Goal: Information Seeking & Learning: Learn about a topic

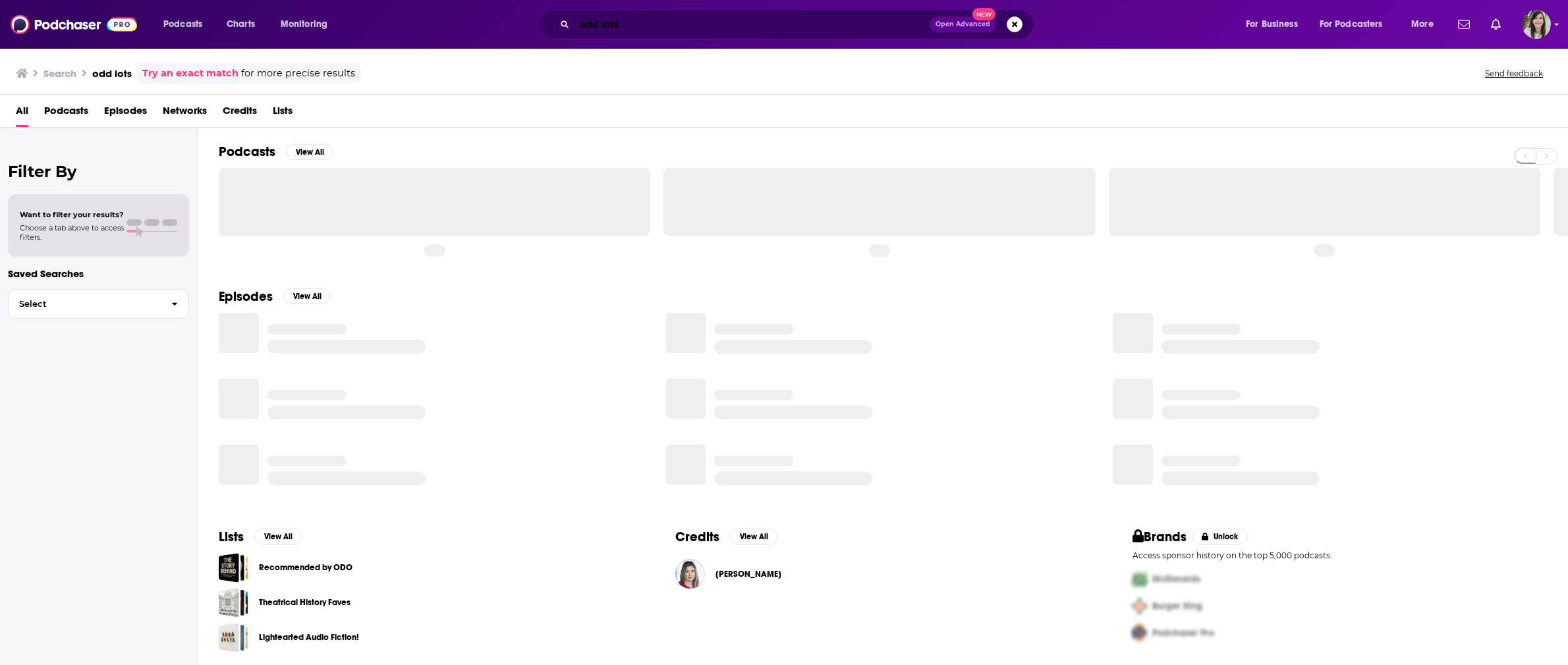
click at [653, 24] on input "odd lots" at bounding box center [752, 24] width 356 height 21
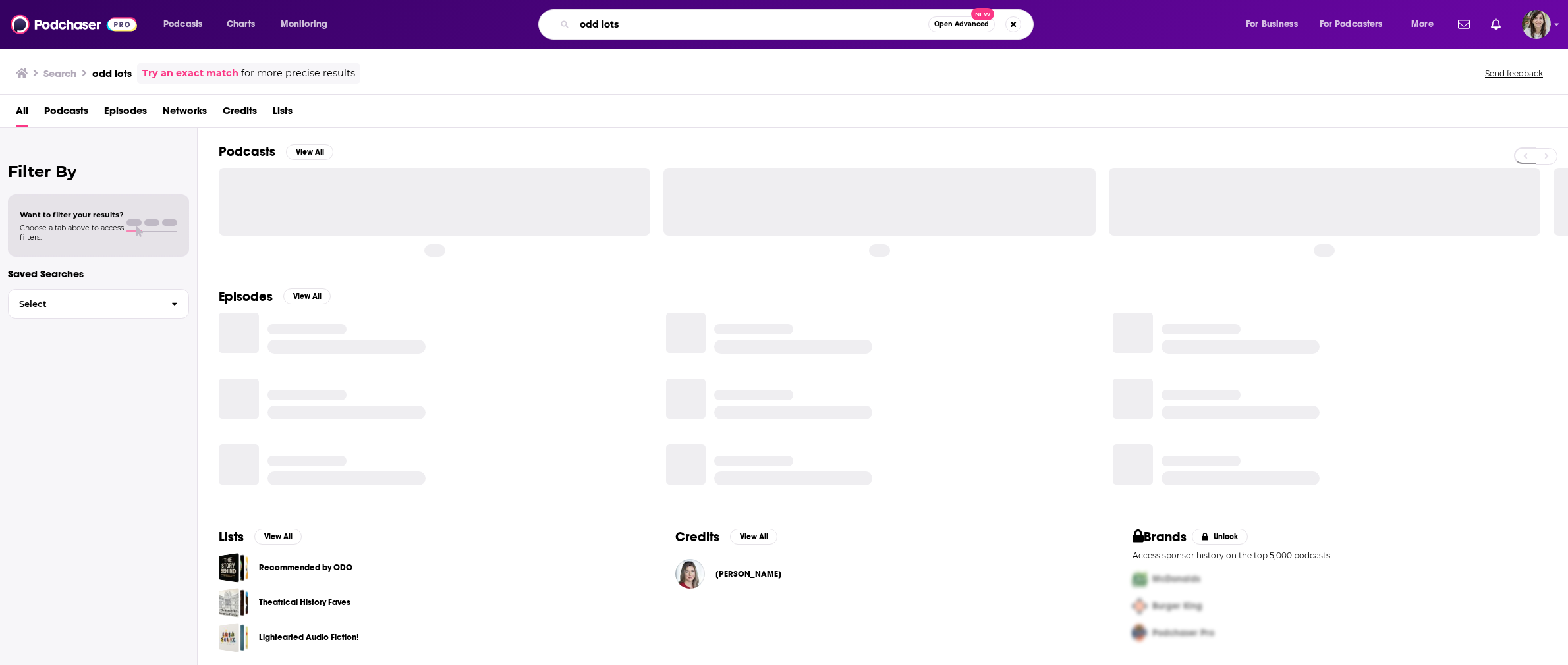
click at [653, 24] on input "odd lots" at bounding box center [751, 24] width 354 height 21
type input "chain of thought"
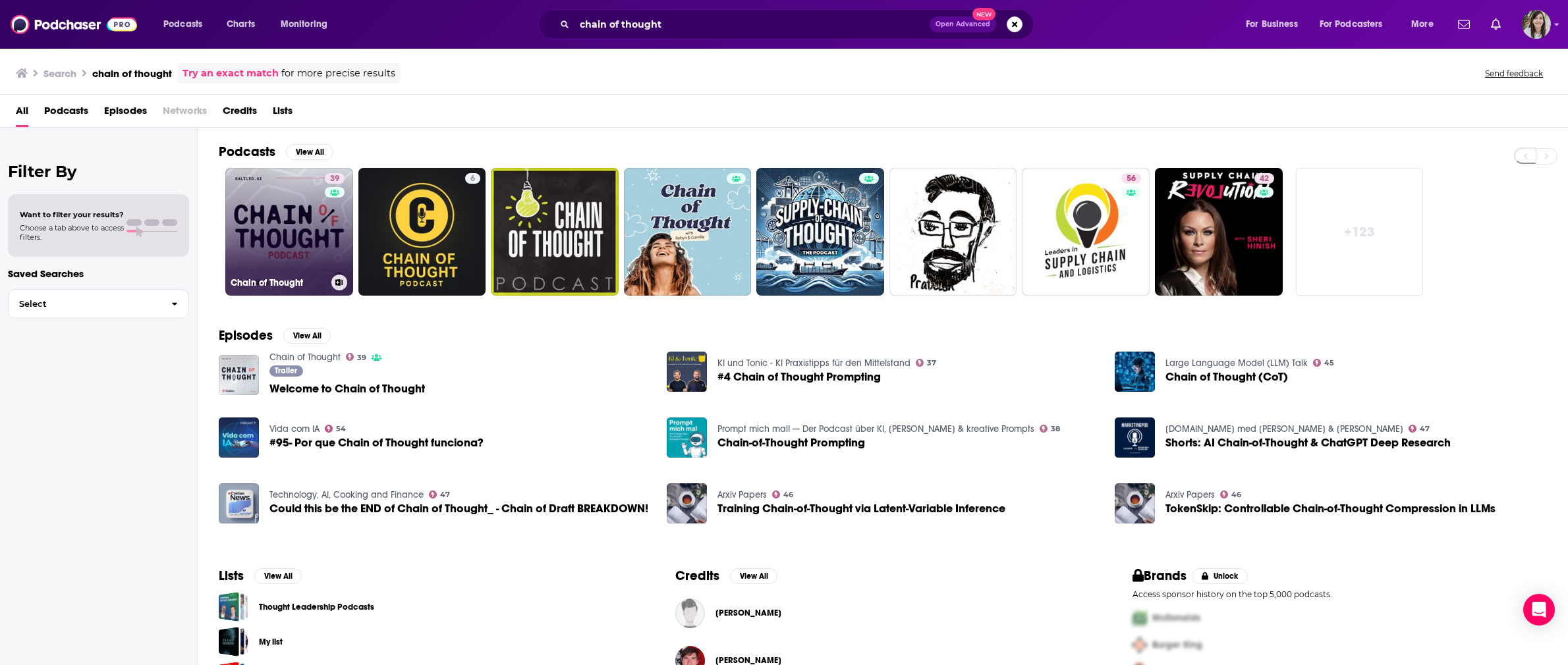
click at [273, 204] on link "39 Chain of Thought" at bounding box center [290, 232] width 128 height 128
